Goal: Answer question/provide support

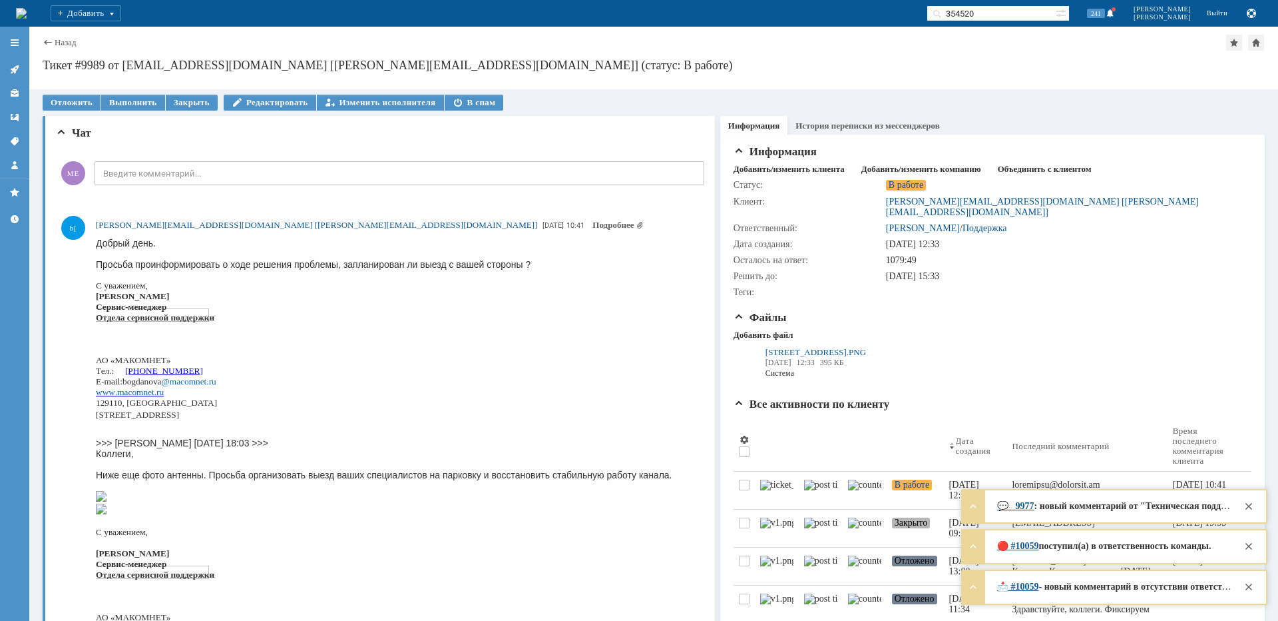
click at [16, 73] on icon at bounding box center [14, 69] width 11 height 11
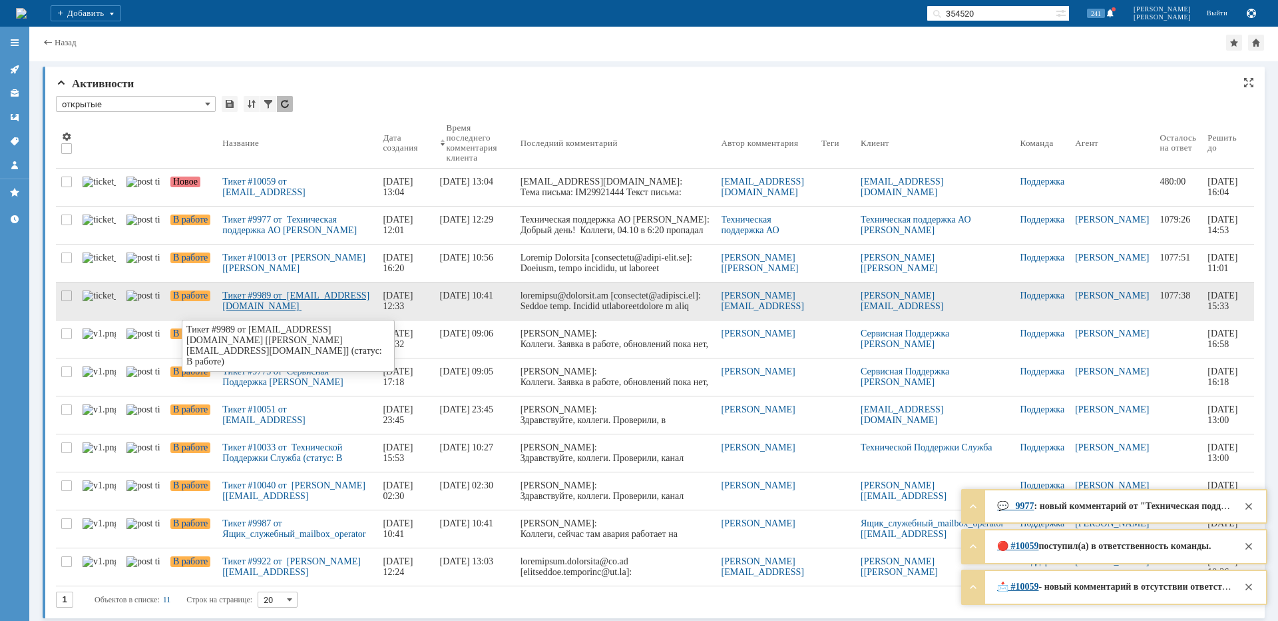
click at [270, 300] on div "Тикет #9989 от [EMAIL_ADDRESS][DOMAIN_NAME] [[PERSON_NAME][EMAIL_ADDRESS][DOMAI…" at bounding box center [297, 300] width 150 height 21
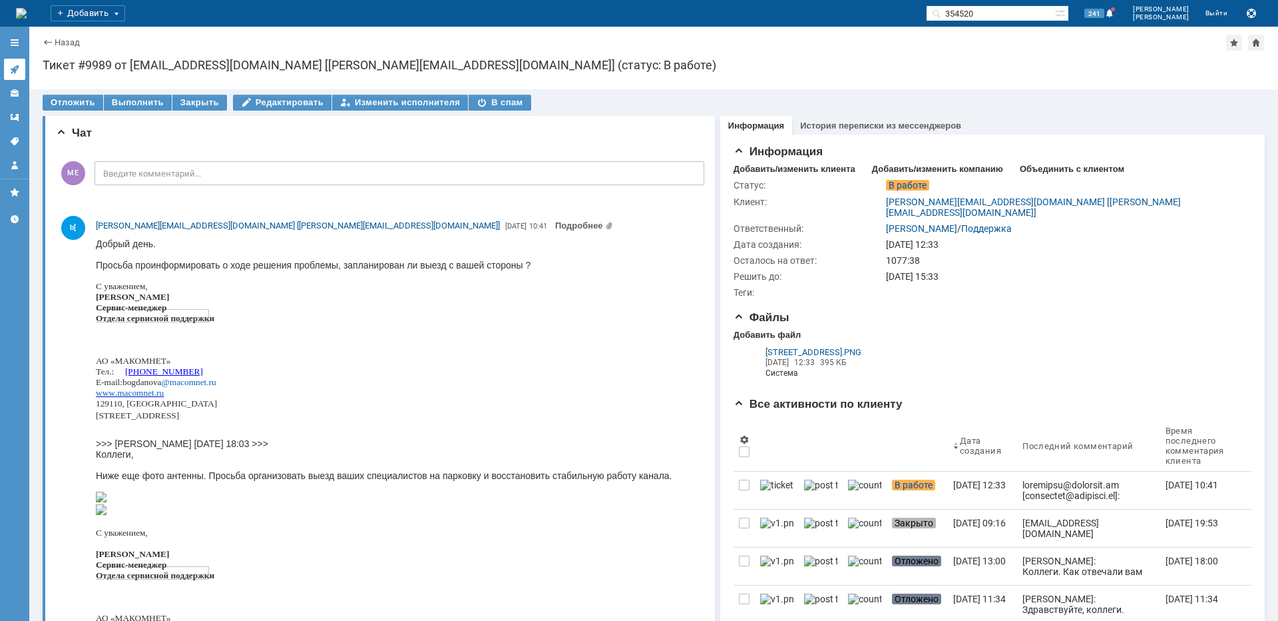
click at [13, 73] on icon at bounding box center [14, 69] width 11 height 11
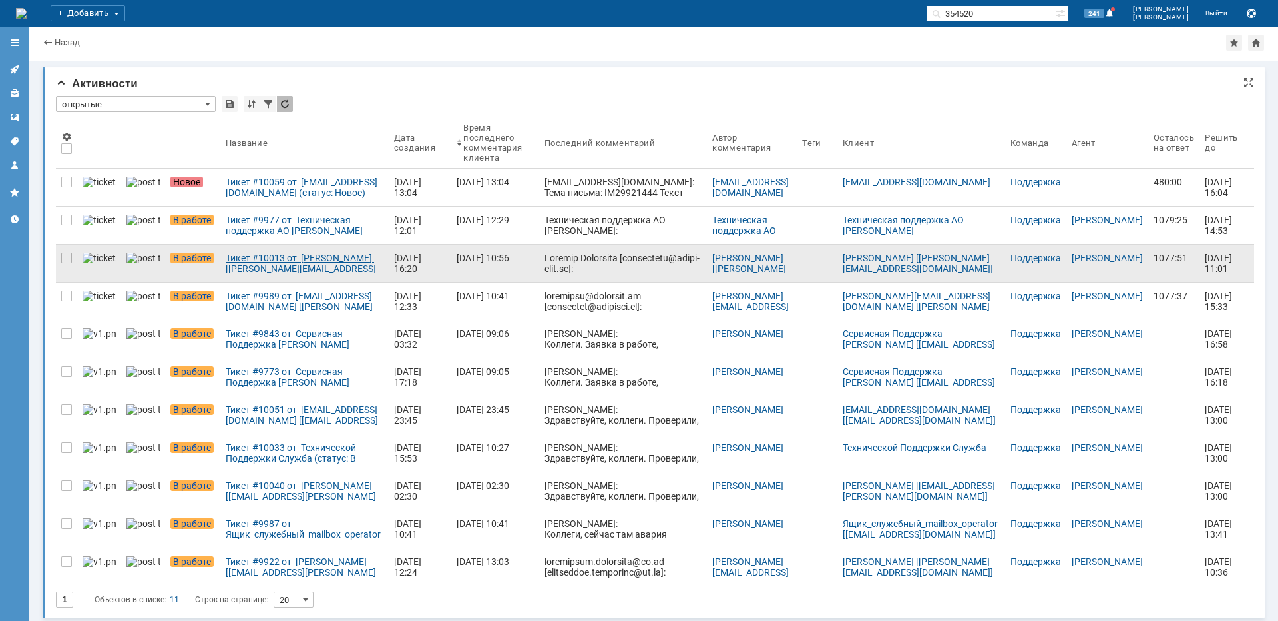
click at [277, 256] on div "Тикет #10013 от [PERSON_NAME] [[PERSON_NAME][EMAIL_ADDRESS][DOMAIN_NAME]] (стат…" at bounding box center [305, 262] width 158 height 21
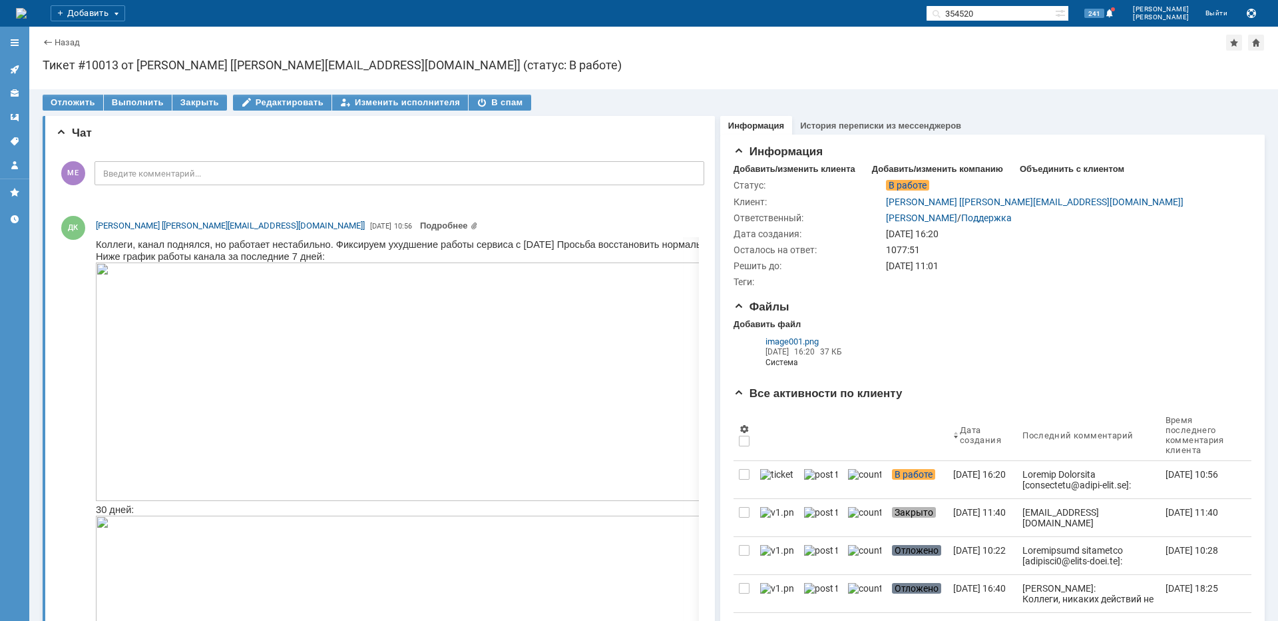
click at [15, 63] on link at bounding box center [14, 69] width 21 height 21
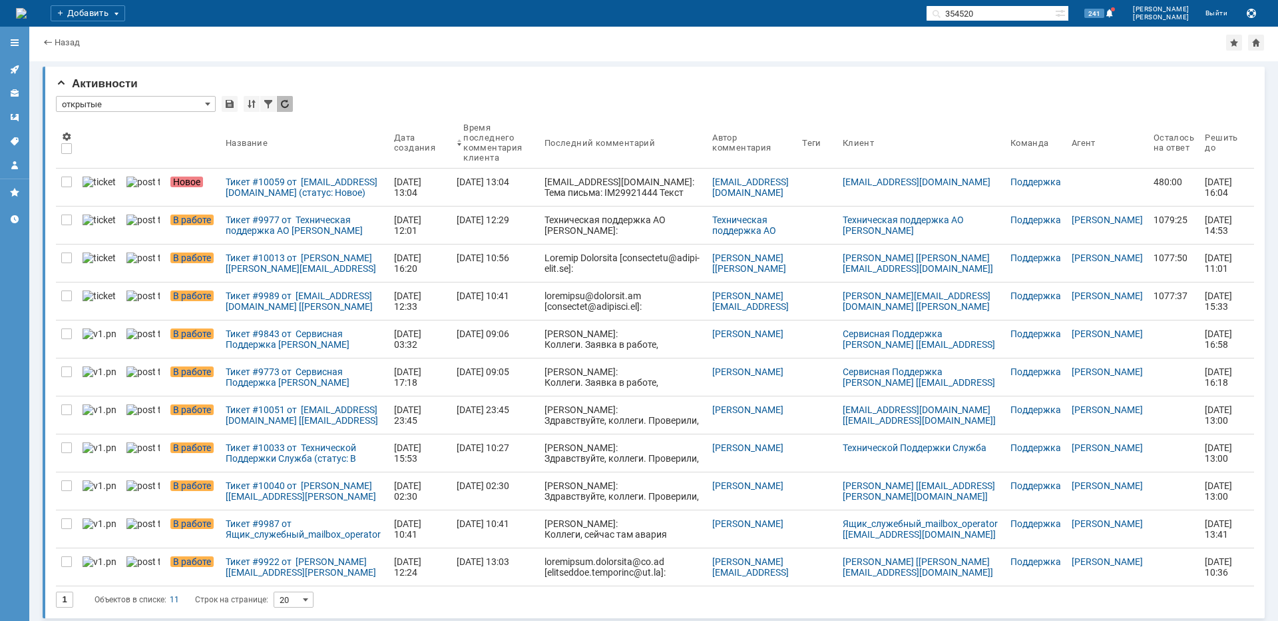
click at [290, 230] on div "Тикет #9977 от Техническая поддержка АО [PERSON_NAME] (статус: В работе)" at bounding box center [305, 224] width 158 height 21
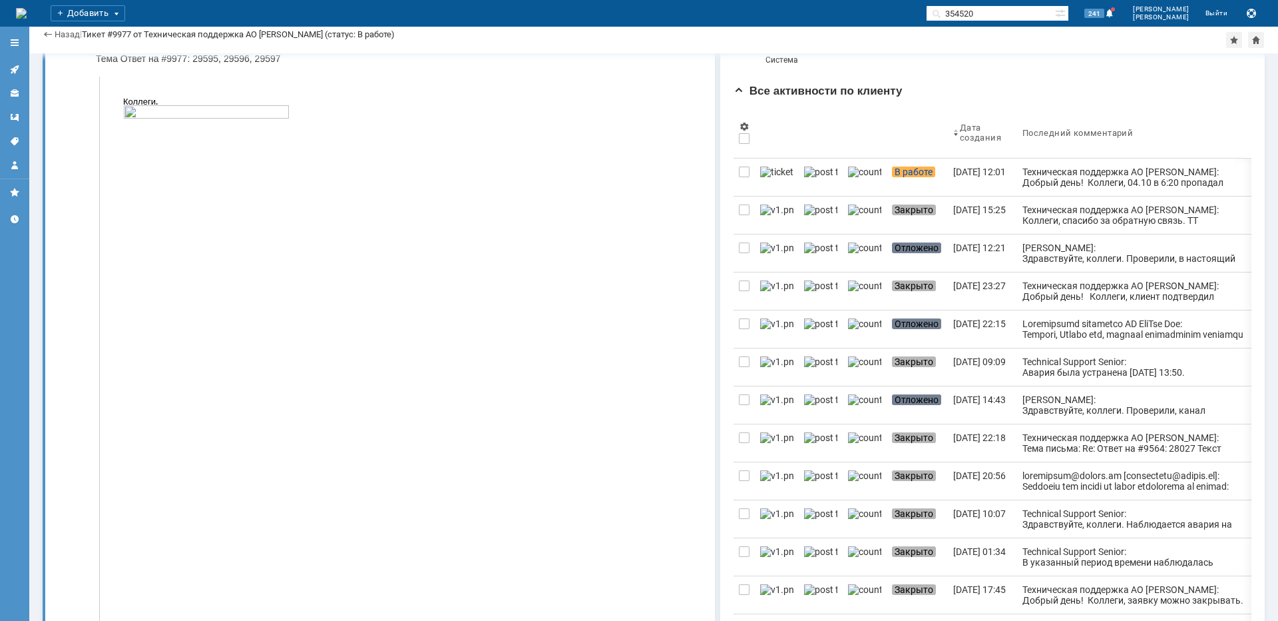
click at [172, 222] on img at bounding box center [206, 338] width 166 height 466
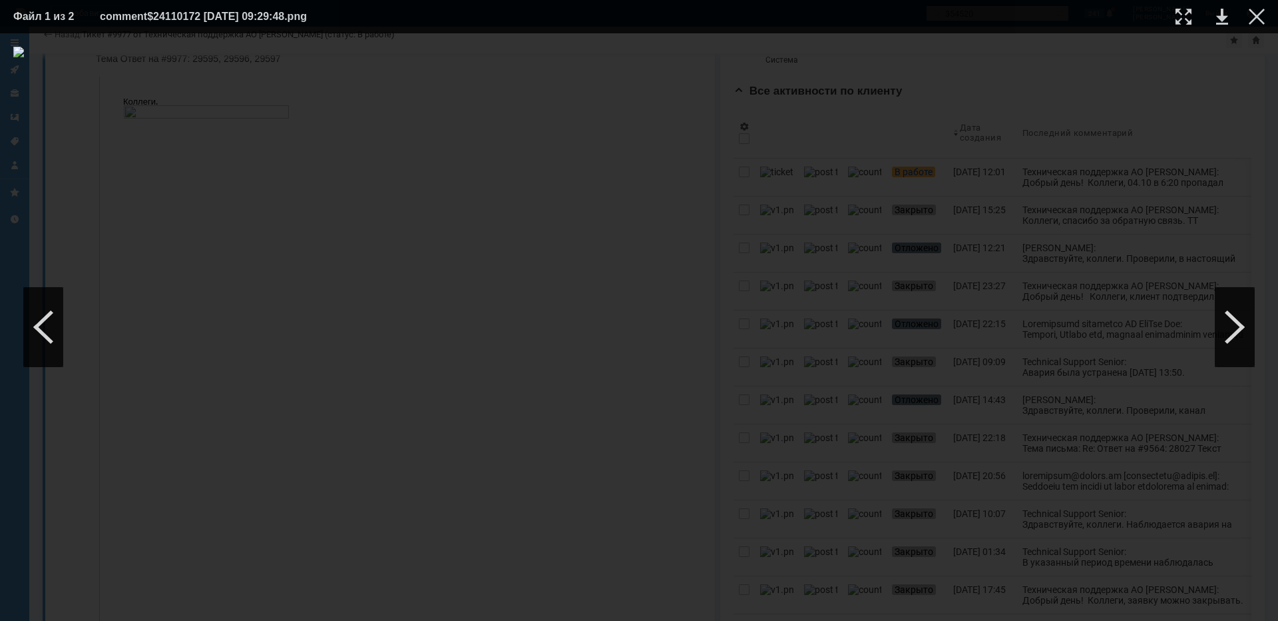
click at [808, 117] on div at bounding box center [639, 327] width 1252 height 561
click at [1254, 12] on div at bounding box center [1257, 17] width 16 height 16
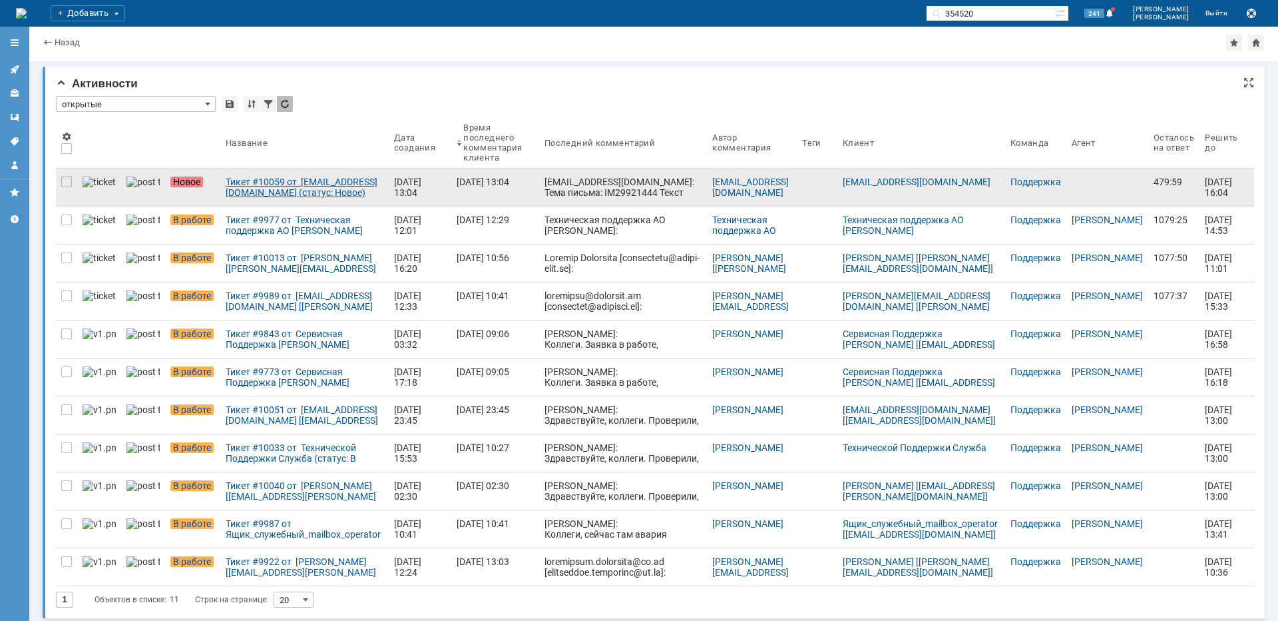
click at [258, 185] on div "Тикет #10059 от [EMAIL_ADDRESS][DOMAIN_NAME] (статус: Новое)" at bounding box center [305, 186] width 158 height 21
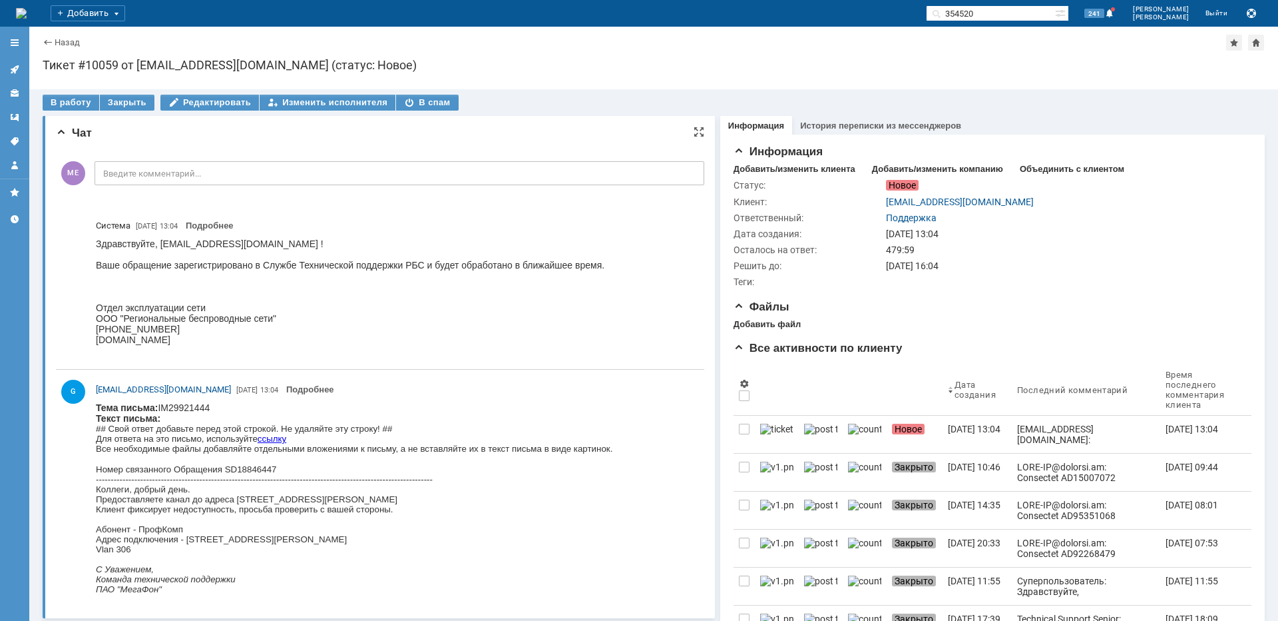
click at [360, 499] on div "Коллеги, добрый день. Предоставляете канал до адреса [STREET_ADDRESS][PERSON_NA…" at bounding box center [354, 519] width 517 height 70
copy div "[PERSON_NAME]"
click at [62, 105] on div "В работу" at bounding box center [71, 103] width 57 height 16
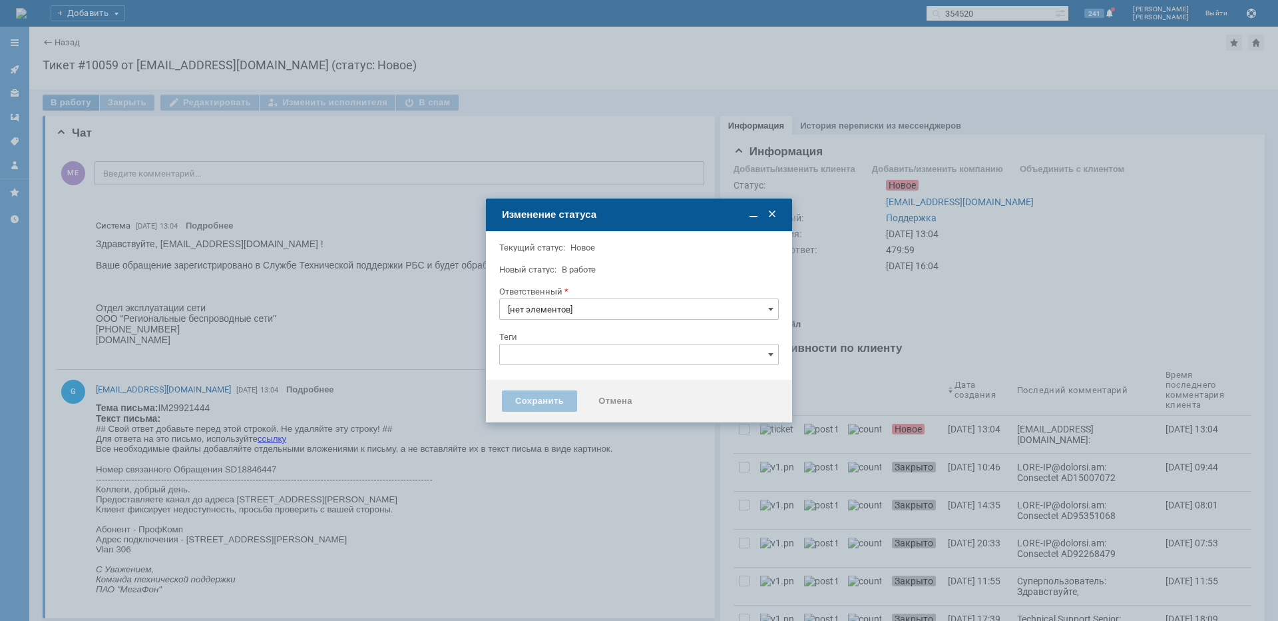
type input "Поддержка"
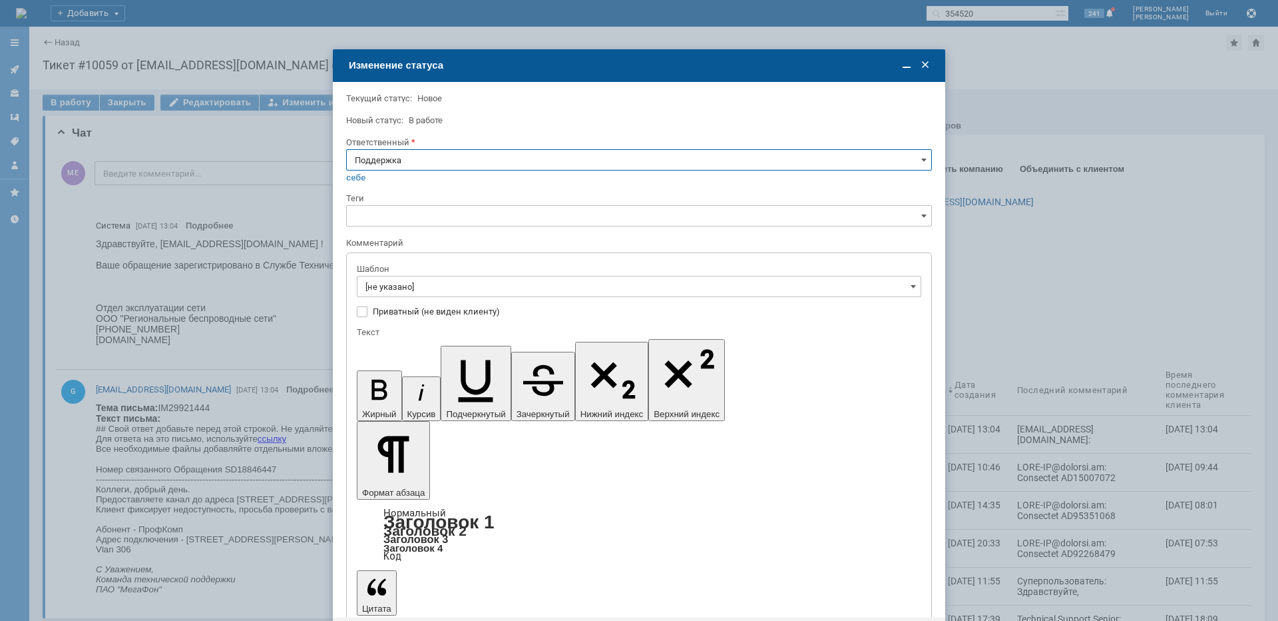
click at [469, 160] on input "Поддержка" at bounding box center [639, 159] width 586 height 21
click at [427, 296] on span "[PERSON_NAME]" at bounding box center [639, 294] width 569 height 11
type input "[PERSON_NAME]"
click at [424, 282] on input "[не указано]" at bounding box center [639, 286] width 565 height 21
type input "[PERSON_NAME]"
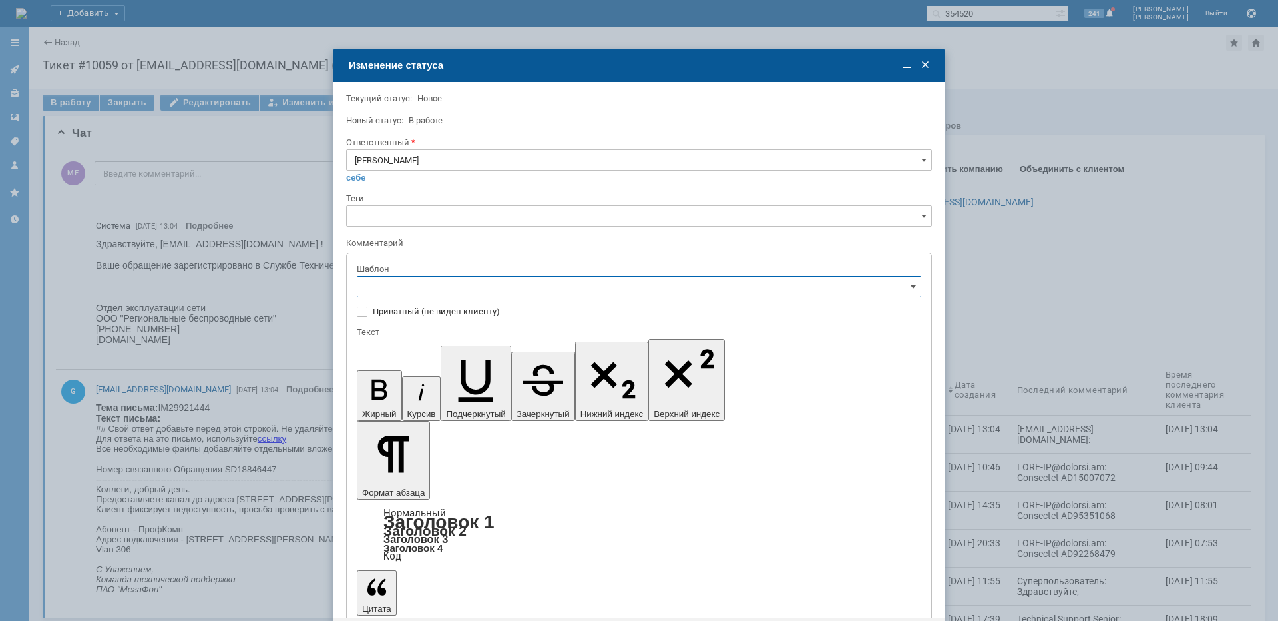
click at [539, 375] on span "[операторы] Недоступно оборудование на клиенте" at bounding box center [639, 377] width 547 height 11
type input "[операторы] Недоступно оборудование на клиенте"
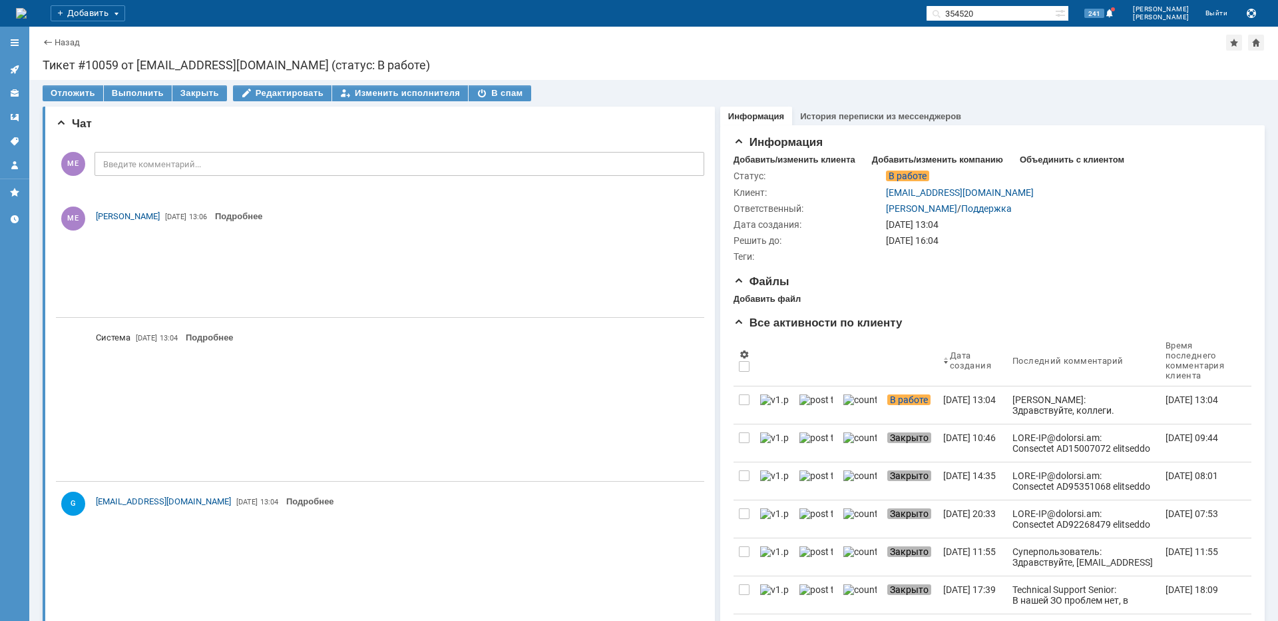
click at [20, 71] on link at bounding box center [14, 69] width 21 height 21
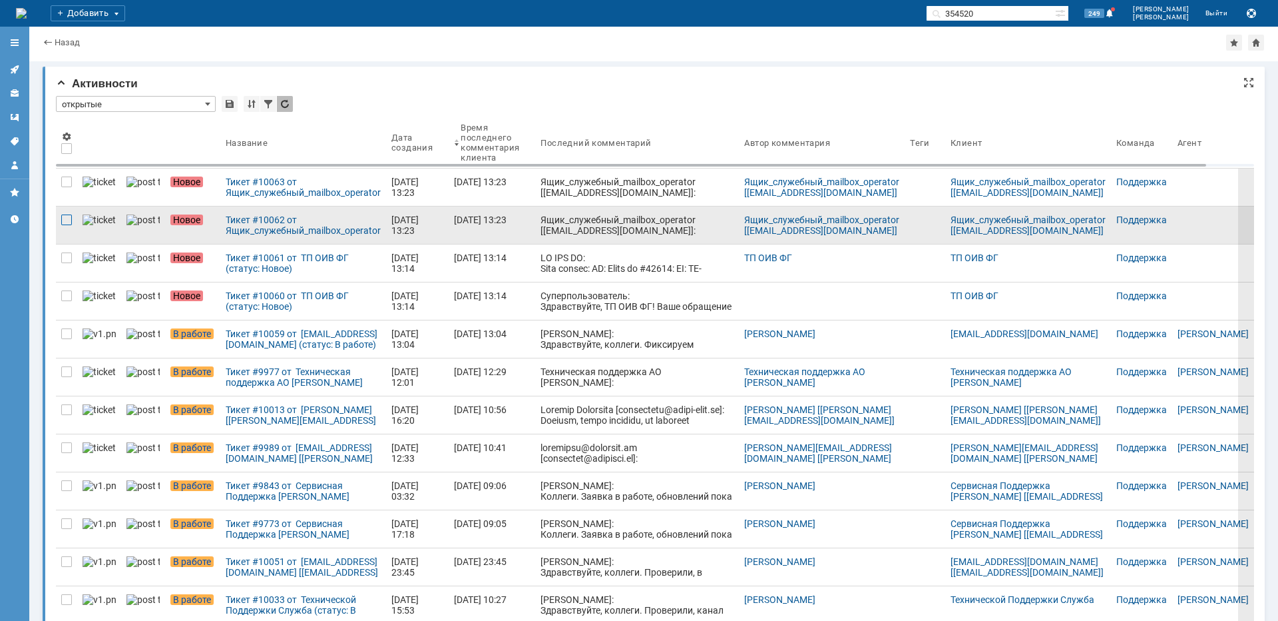
click at [63, 220] on div at bounding box center [66, 219] width 11 height 11
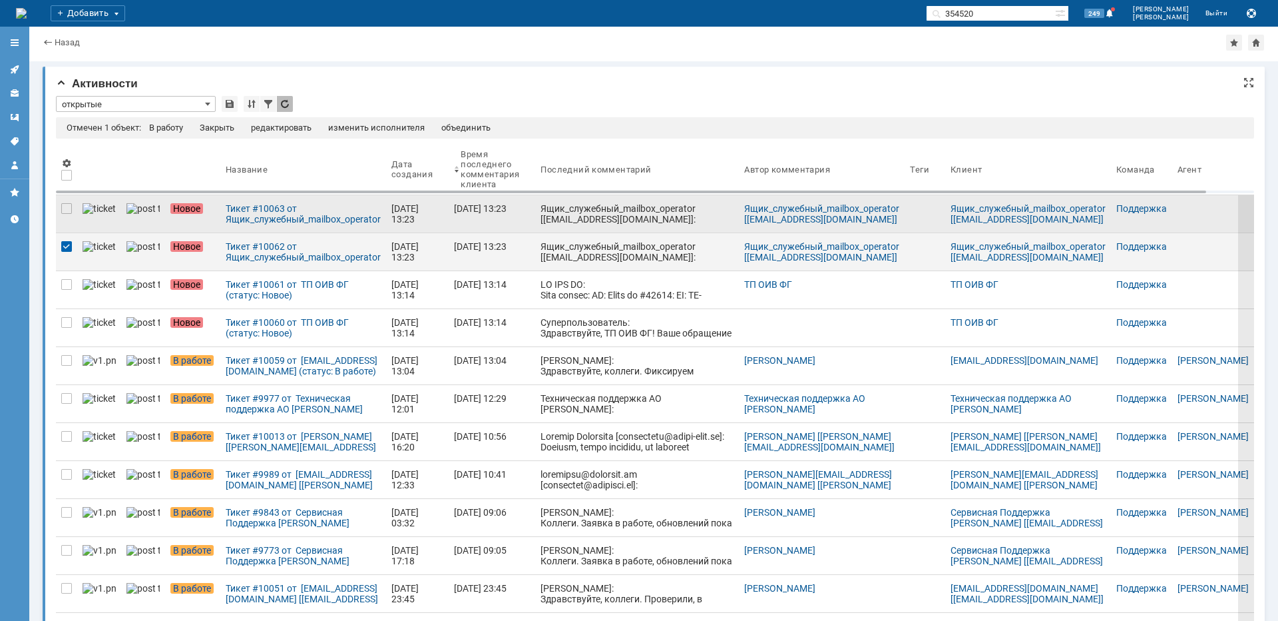
click at [71, 201] on div at bounding box center [66, 213] width 21 height 37
click at [224, 127] on div "Закрыть" at bounding box center [226, 128] width 35 height 11
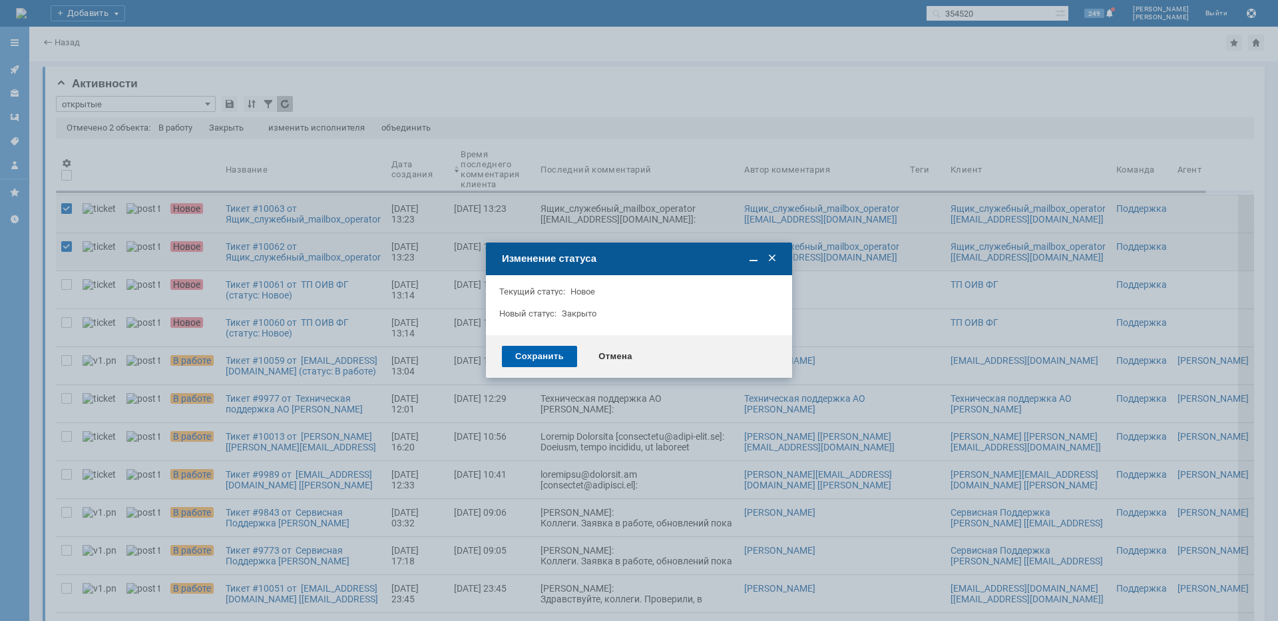
click at [520, 352] on div "Сохранить" at bounding box center [539, 356] width 75 height 21
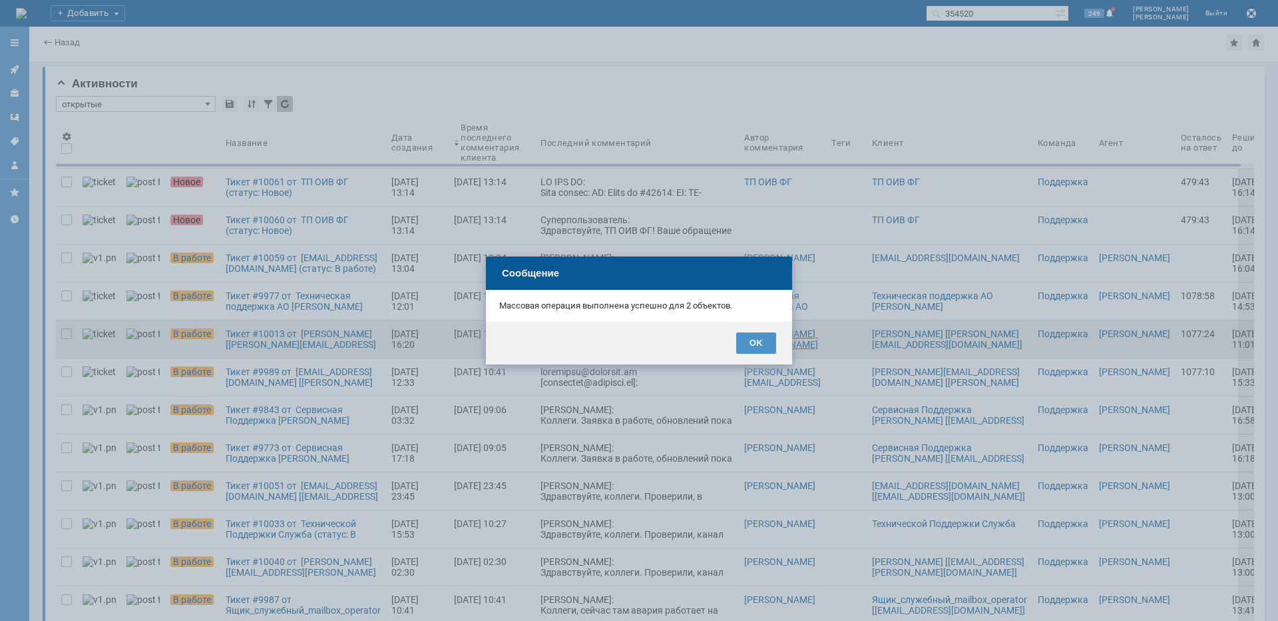
click at [745, 344] on div "OK" at bounding box center [756, 342] width 40 height 21
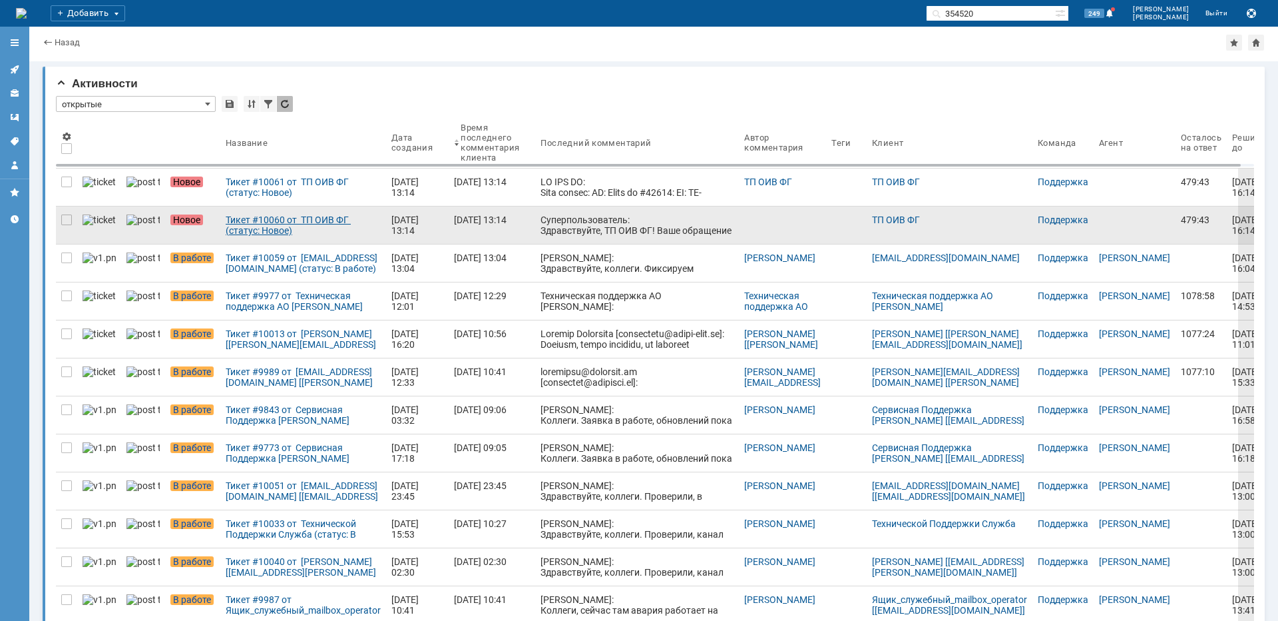
click at [256, 221] on div "Тикет #10060 от ТП ОИВ ФГ (статус: Новое)" at bounding box center [303, 224] width 155 height 21
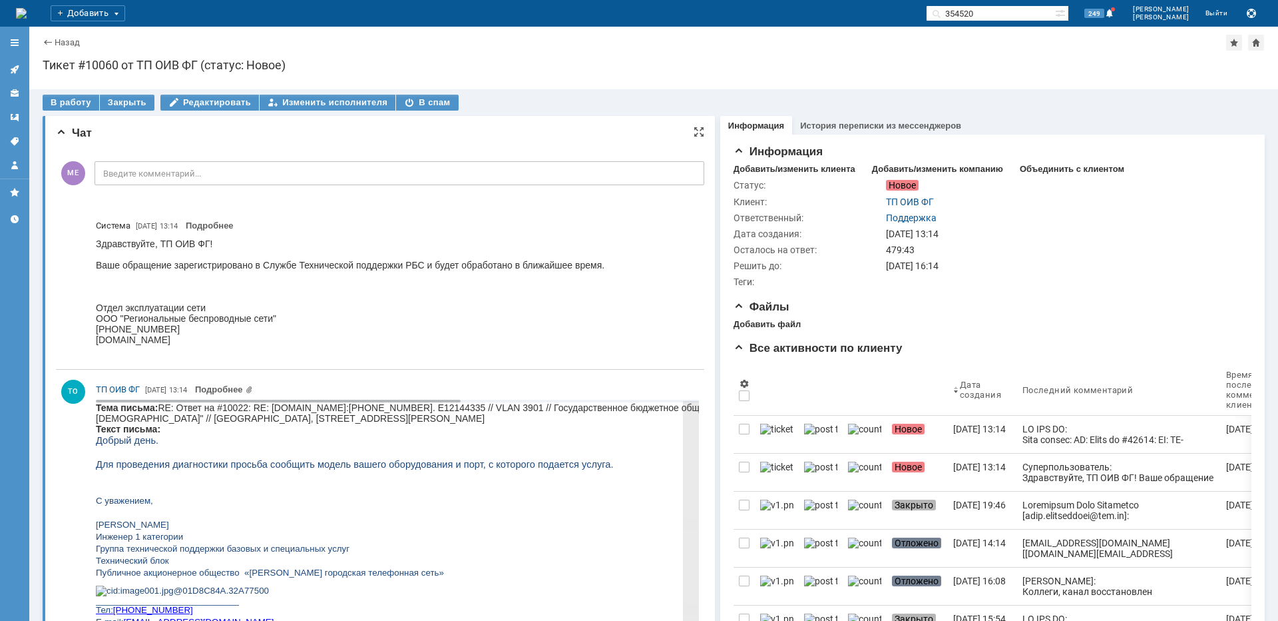
click at [121, 102] on div "Закрыть" at bounding box center [127, 103] width 55 height 16
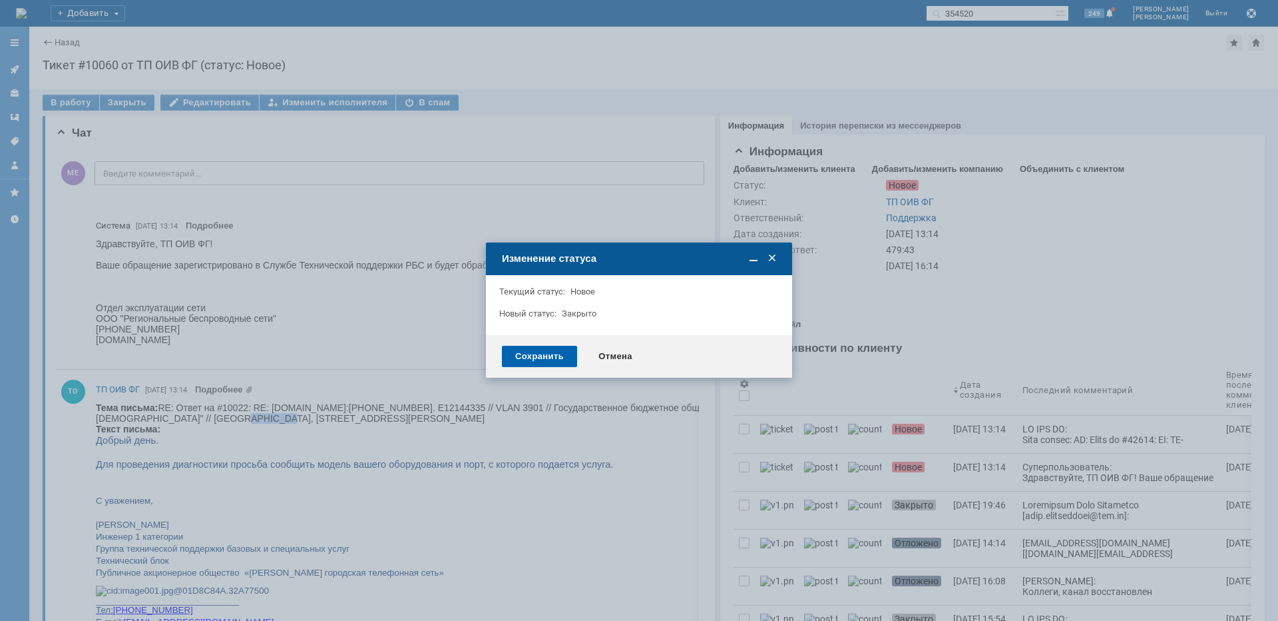
click at [544, 347] on div "Сохранить" at bounding box center [539, 356] width 75 height 21
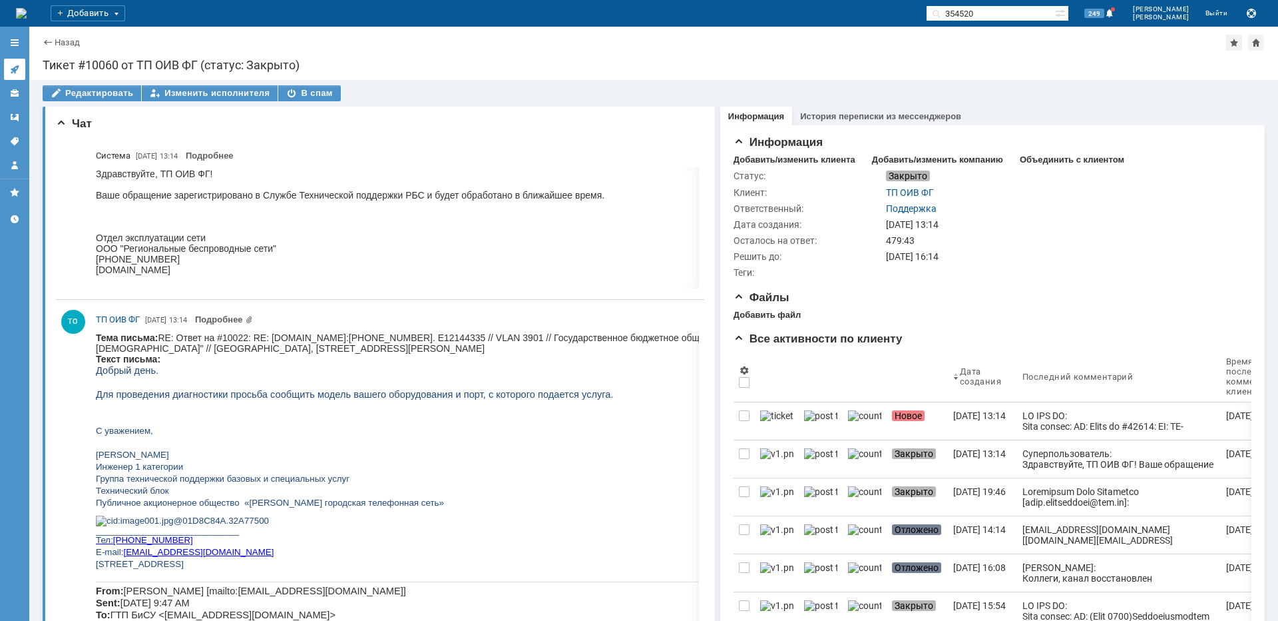
click at [16, 59] on link at bounding box center [14, 69] width 21 height 21
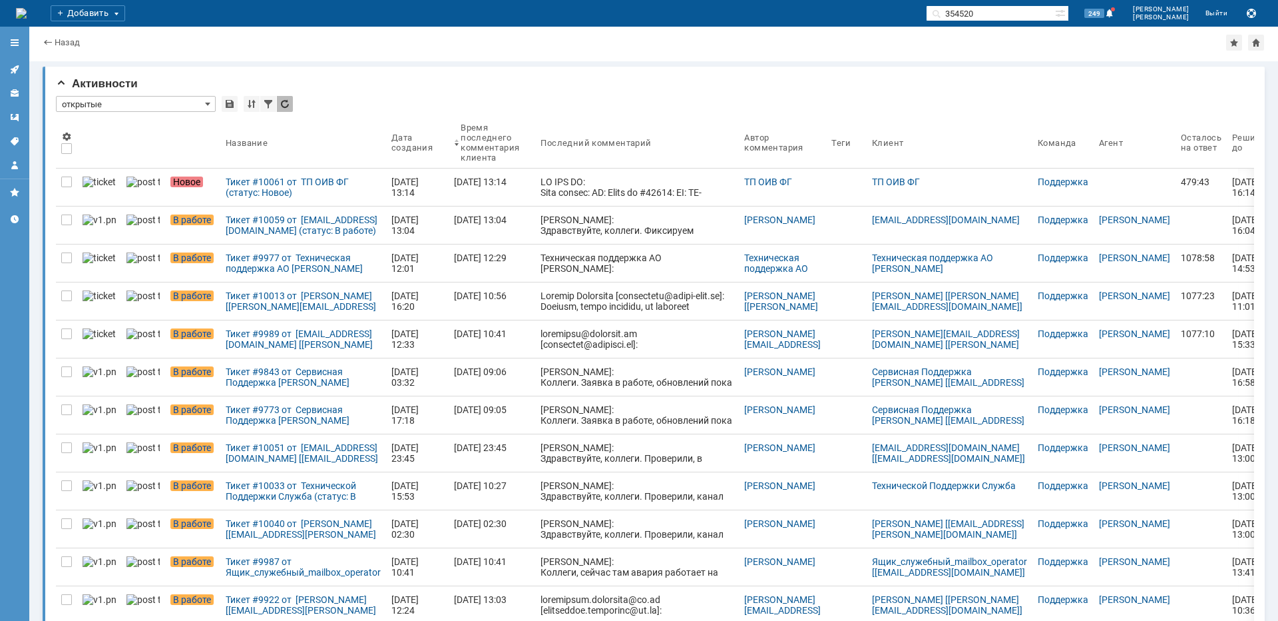
click at [274, 184] on div "Тикет #10061 от ТП ОИВ ФГ (статус: Новое)" at bounding box center [303, 186] width 155 height 21
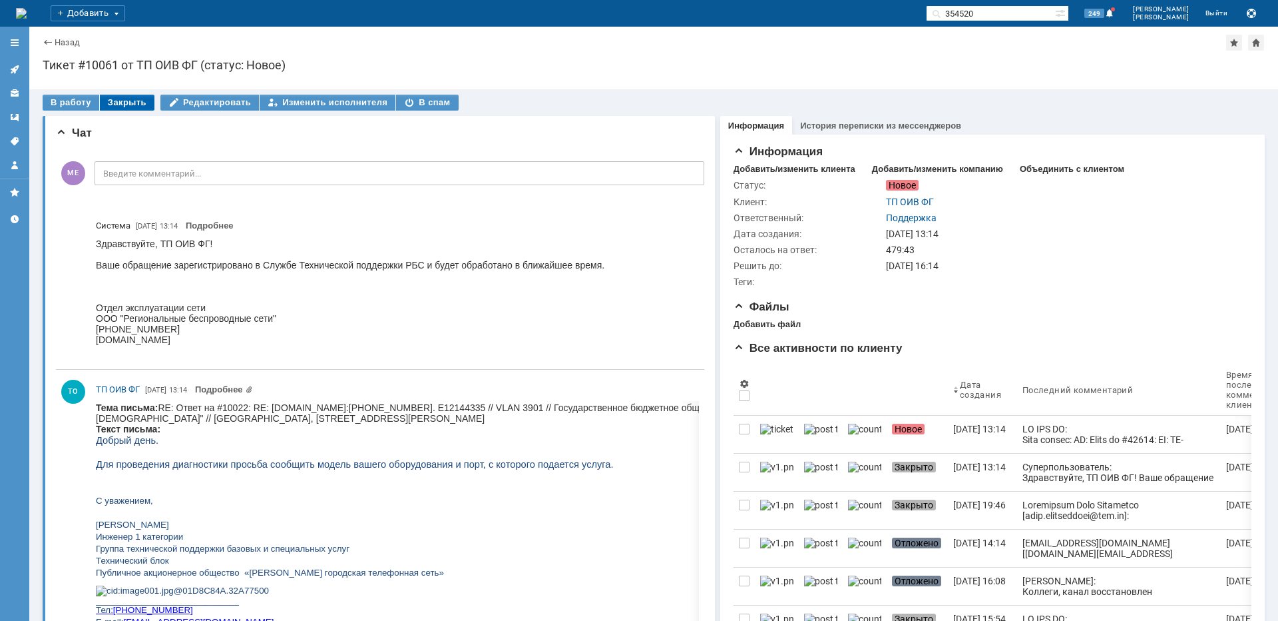
click at [125, 103] on div "Закрыть" at bounding box center [127, 103] width 55 height 16
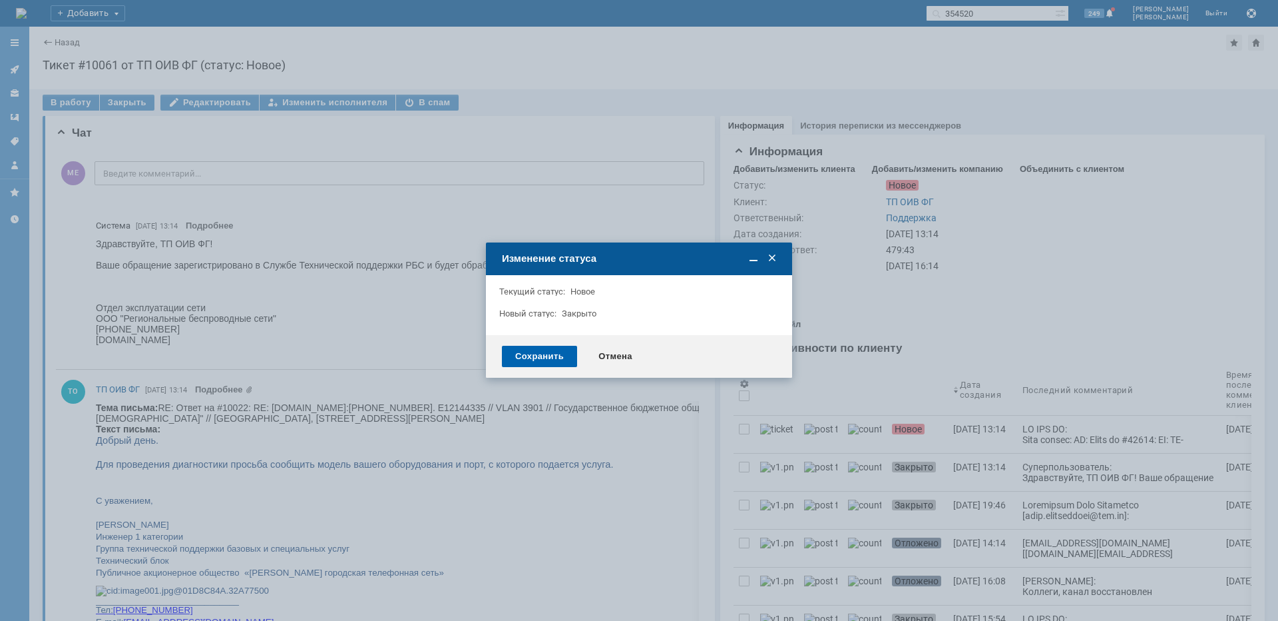
click at [537, 360] on div "Сохранить" at bounding box center [539, 356] width 75 height 21
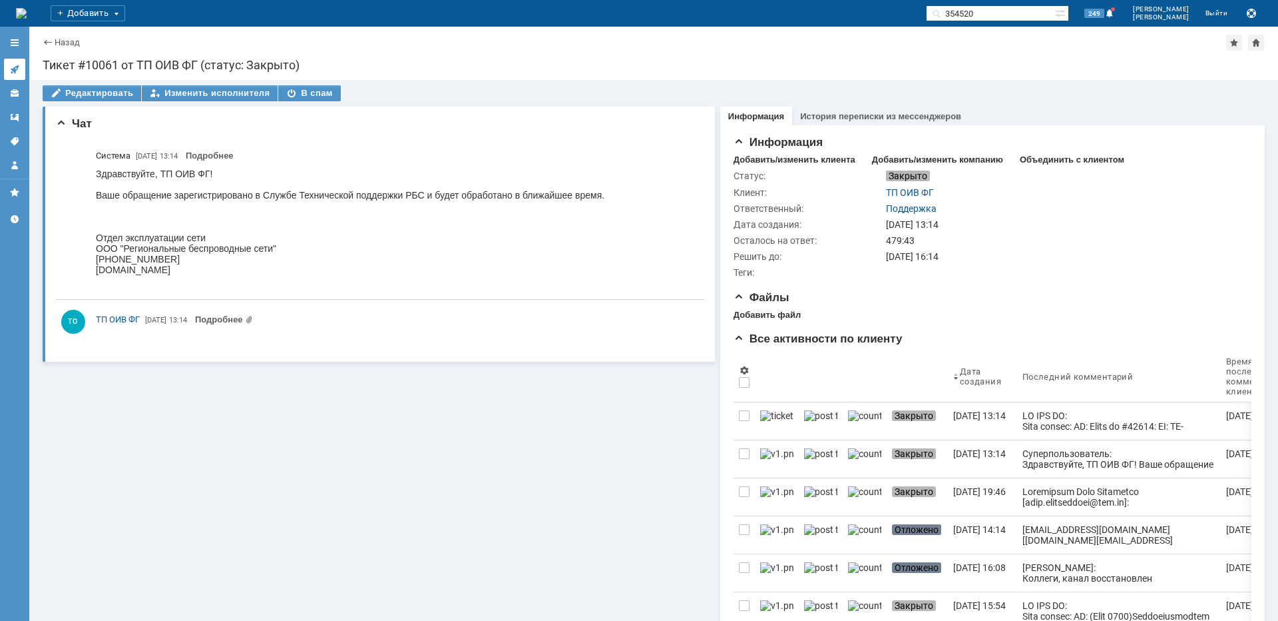
click at [11, 69] on icon at bounding box center [14, 69] width 9 height 9
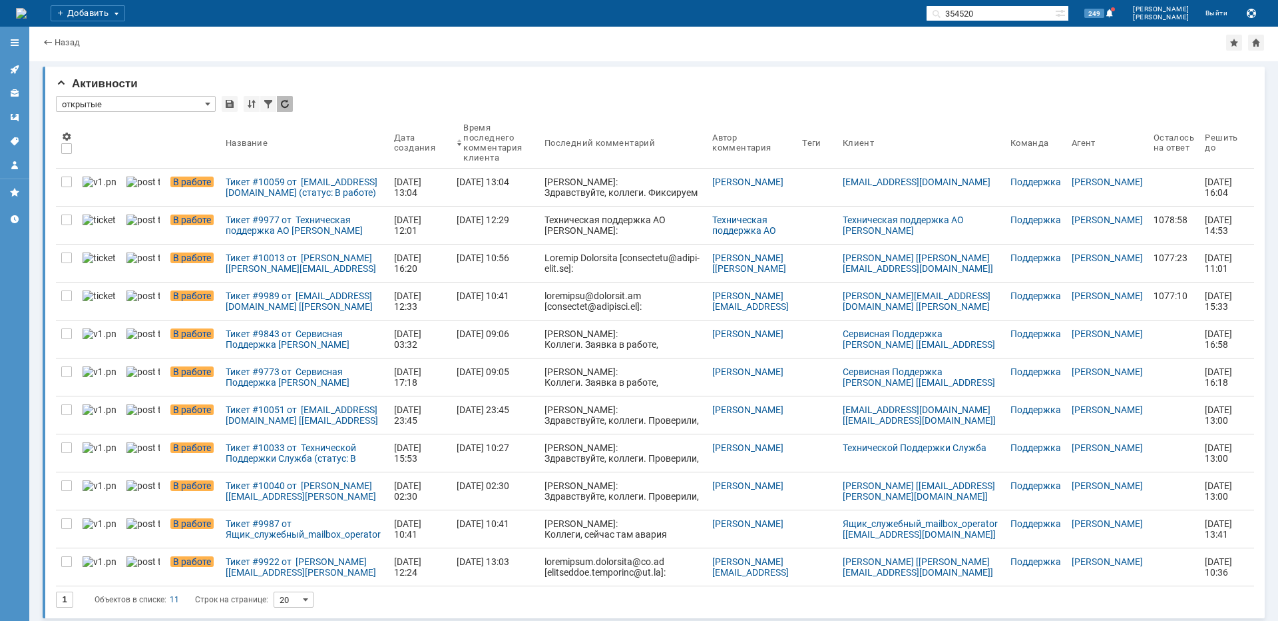
click at [251, 294] on div "Тикет #9989 от [EMAIL_ADDRESS][DOMAIN_NAME] [[PERSON_NAME][EMAIL_ADDRESS][DOMAI…" at bounding box center [305, 300] width 158 height 21
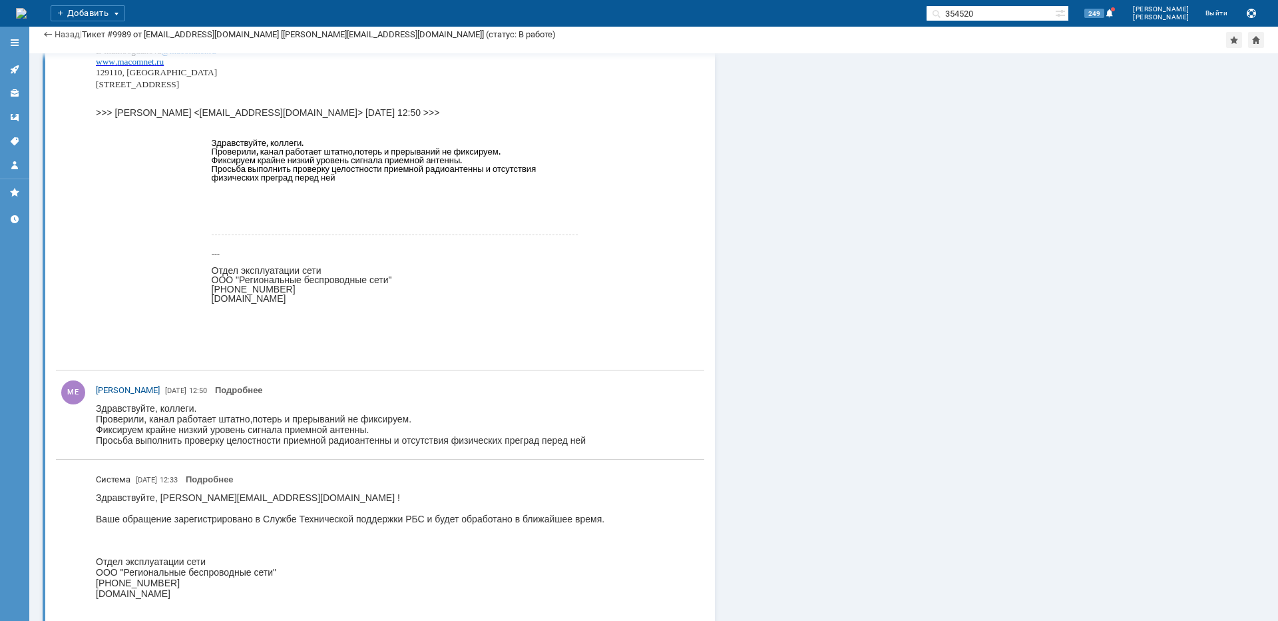
scroll to position [11045, 0]
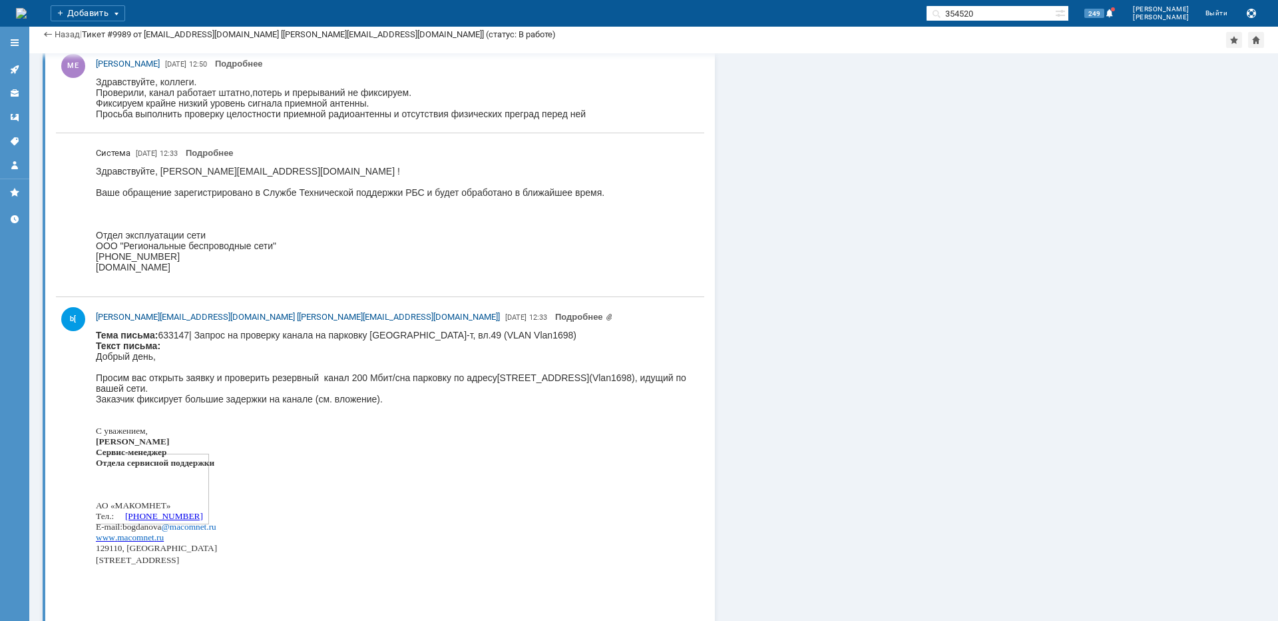
click at [413, 332] on body "Тема письма: 633147| Запрос на проверку канала на парковку [GEOGRAPHIC_DATA], в…" at bounding box center [394, 456] width 597 height 253
copy body "Измайловский"
click at [19, 63] on link at bounding box center [14, 69] width 21 height 21
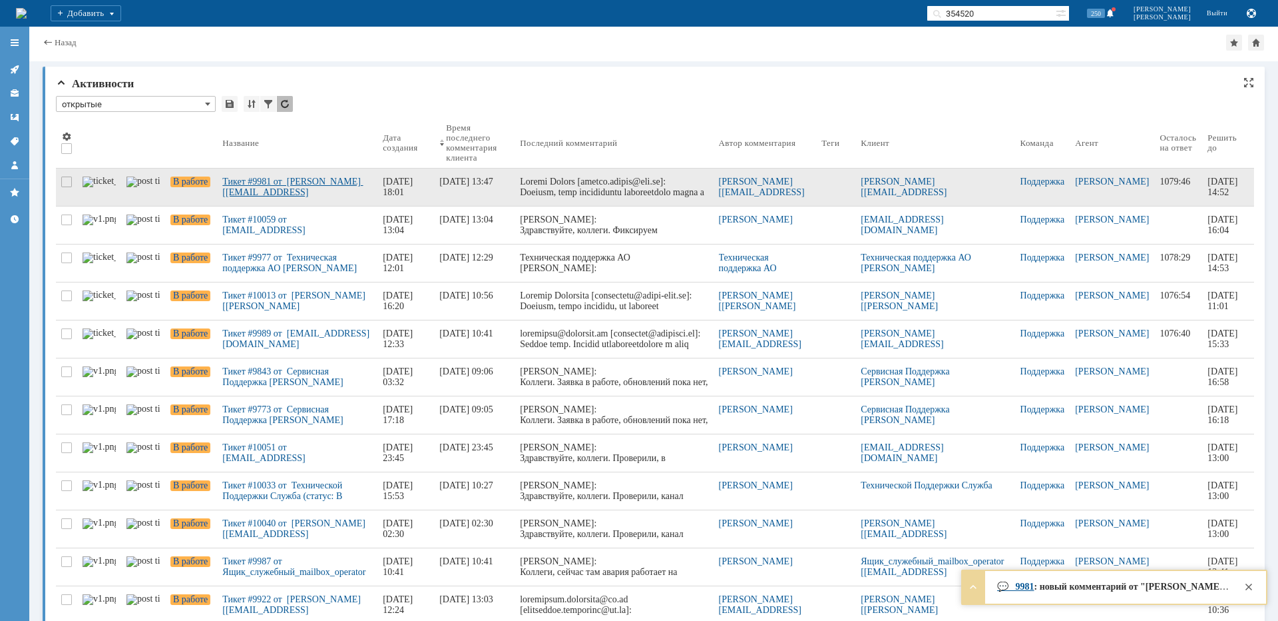
click at [291, 181] on div "Тикет #9981 от [PERSON_NAME] [[EMAIL_ADDRESS][DOMAIN_NAME]] (статус: В работе)" at bounding box center [297, 186] width 150 height 21
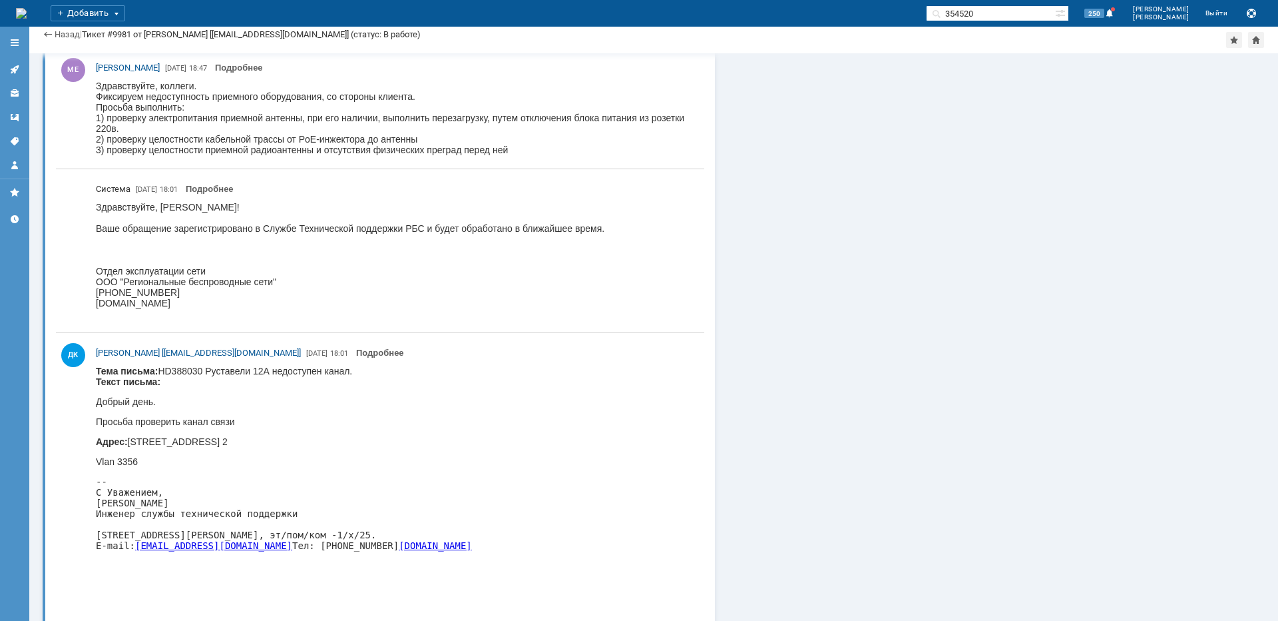
scroll to position [1911, 0]
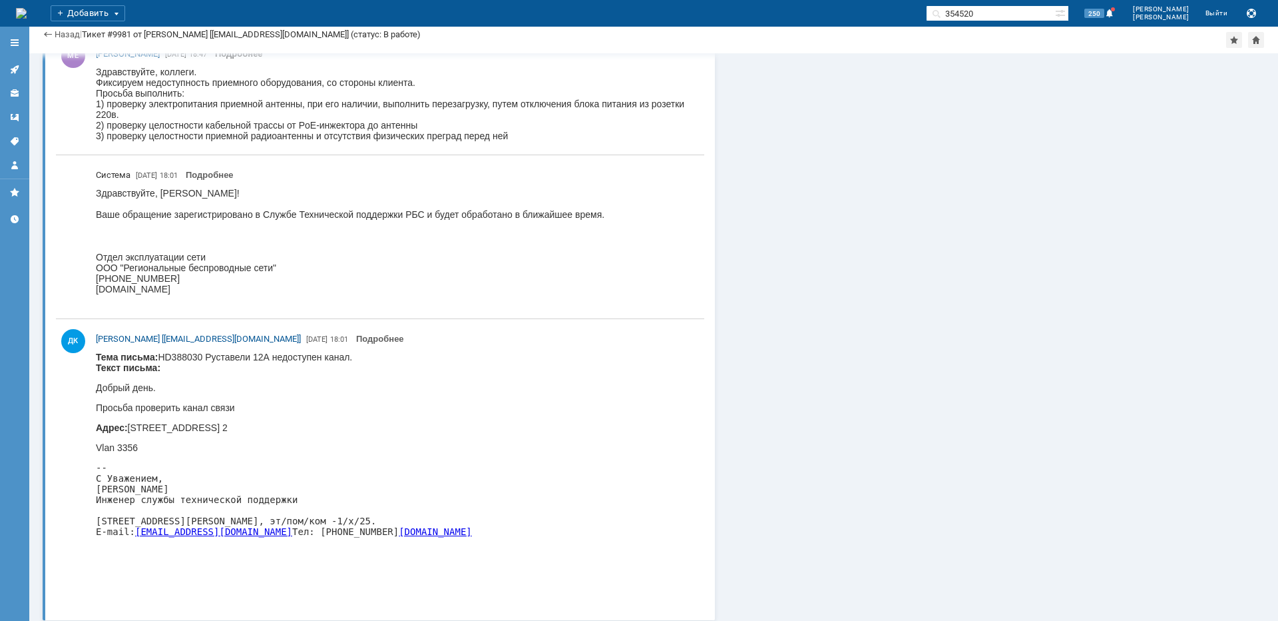
click at [399, 428] on p "Адрес: [STREET_ADDRESS] 2" at bounding box center [284, 427] width 376 height 11
click at [400, 427] on p "Адрес: [STREET_ADDRESS] 2" at bounding box center [284, 427] width 376 height 11
copy p "Руставели"
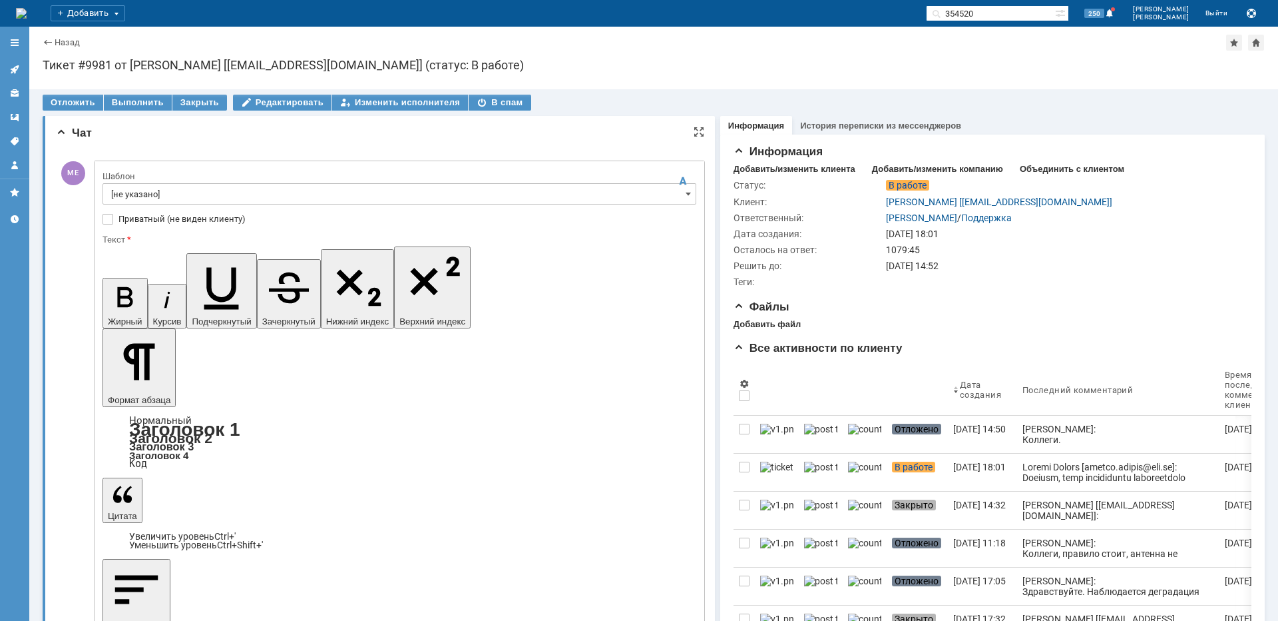
scroll to position [0, 0]
